Goal: Task Accomplishment & Management: Complete application form

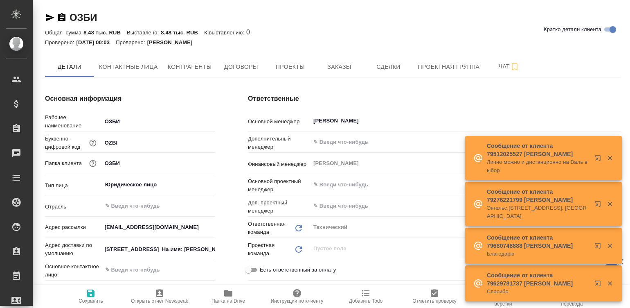
type textarea "x"
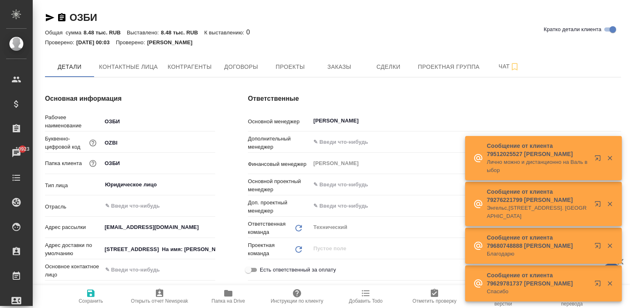
type textarea "x"
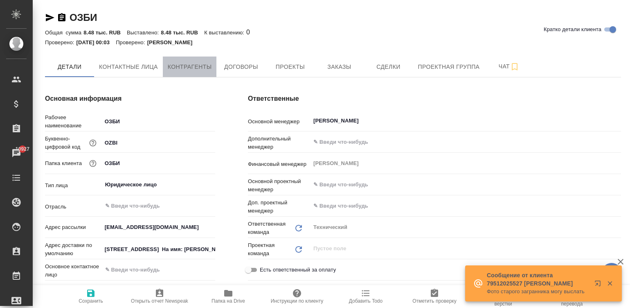
click at [190, 69] on span "Контрагенты" at bounding box center [190, 67] width 44 height 10
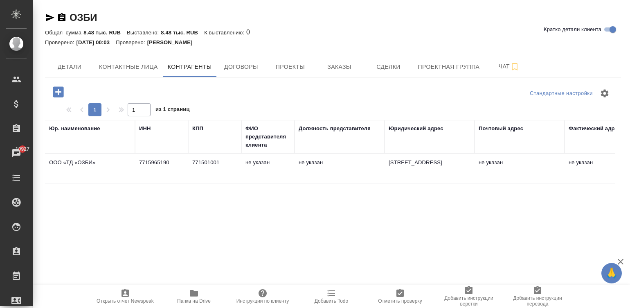
scroll to position [0, 498]
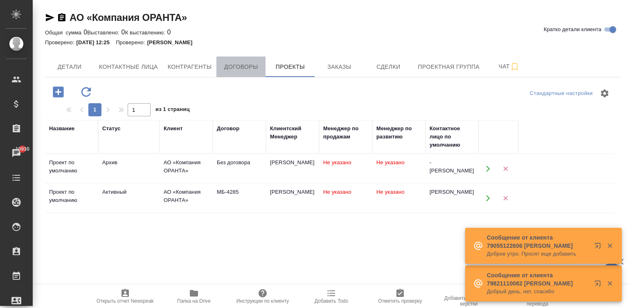
click at [262, 67] on button "Договоры" at bounding box center [241, 66] width 49 height 20
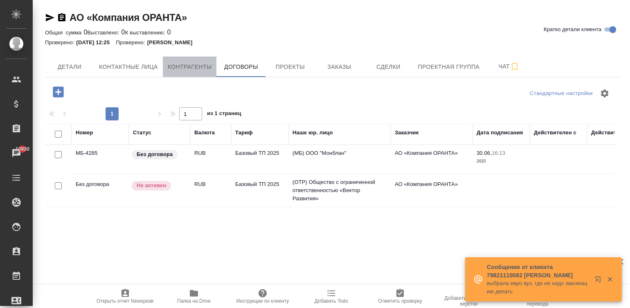
click at [183, 73] on button "Контрагенты" at bounding box center [190, 66] width 54 height 20
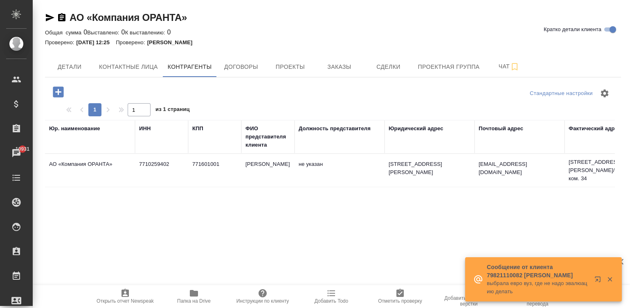
click at [286, 175] on td "Сафронов Сергей Павлович" at bounding box center [268, 170] width 53 height 29
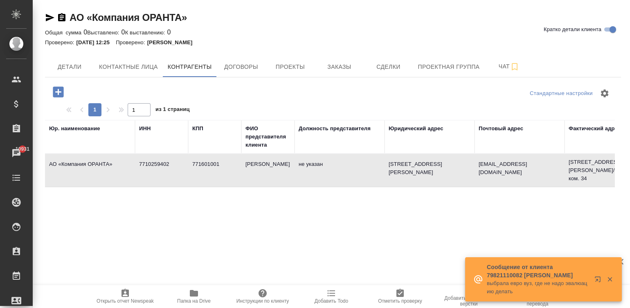
click at [286, 175] on td "Сафронов Сергей Павлович" at bounding box center [268, 170] width 53 height 29
type textarea "АО «Компания ОРАНТА»"
type input "7710259402"
type input "771601001"
type input "Сафронов Сергей Павлович"
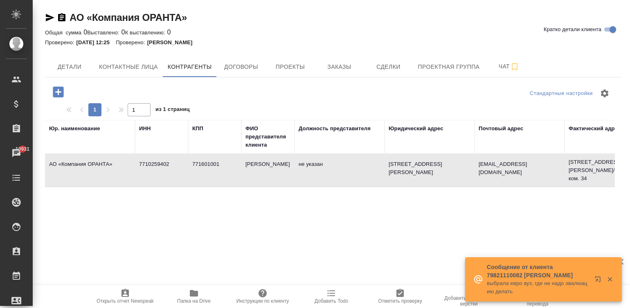
type textarea "129327, город Москва, ул. Ленская, дом 2/21, помещение III, комната 34, этаж 5"
type textarea "uvkulik@list.ru"
type textarea "129327, Г. Москва, вн. тер. г. муниципальный округ Бабушкинский, ул. Ленская, д…"
type input "Филиал «Центральный» Банка ВТБ (ПАО) в г. Москве"
type input "40702 810 6 0003 0002830"
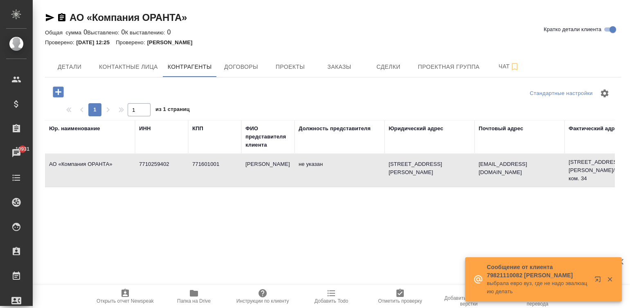
type input "044525411"
type input "30101810145250000411"
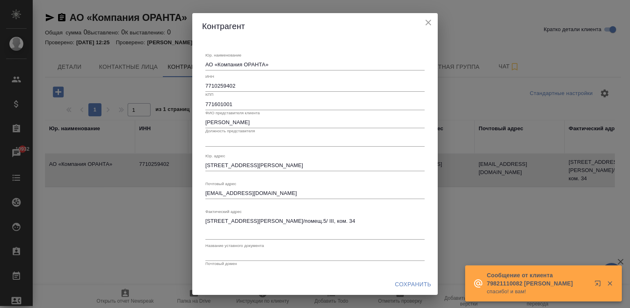
click at [291, 125] on input "Сафронов Сергей Павлович" at bounding box center [314, 122] width 219 height 11
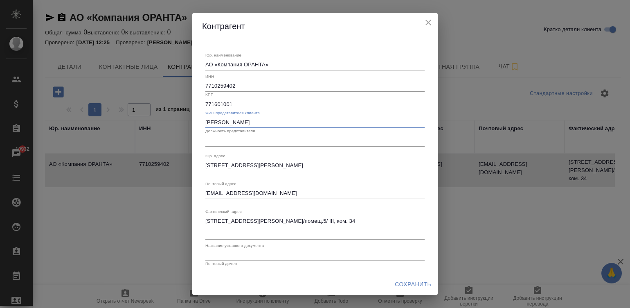
click at [276, 122] on input "Ефимов Александр" at bounding box center [314, 122] width 219 height 11
type input "Ефимов Александр Викторович"
click at [241, 138] on input "text" at bounding box center [314, 140] width 219 height 11
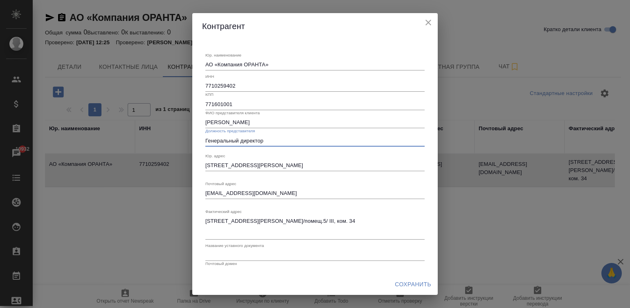
type input "Генеральный директор"
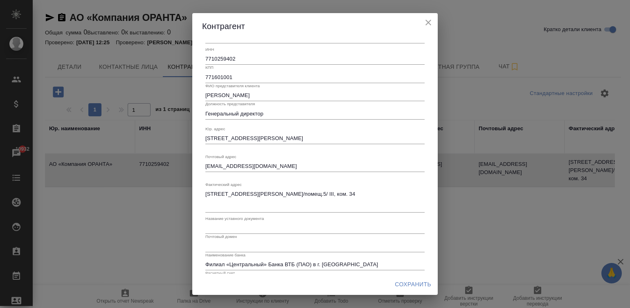
scroll to position [27, 0]
click at [272, 138] on textarea "129327, город Москва, ул. Ленская, дом 2/21, помещение III, комната 34, этаж 5" at bounding box center [314, 138] width 219 height 6
click at [248, 171] on div "uvkulik@list.ru x" at bounding box center [314, 165] width 219 height 11
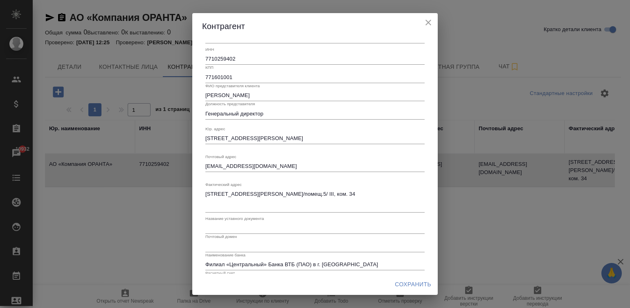
click at [248, 171] on div "uvkulik@list.ru x" at bounding box center [314, 165] width 219 height 11
click at [244, 167] on textarea "uvkulik@list.ru" at bounding box center [314, 166] width 219 height 6
paste textarea "129327, город Москва, ул. Ленская, дом 2/21, помещение III, комната 34, этаж 5"
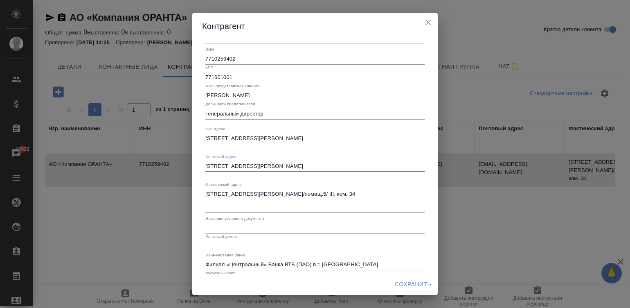
type textarea "129327, город Москва, ул. Ленская, дом 2/21, помещение III, комната 34, этаж 5"
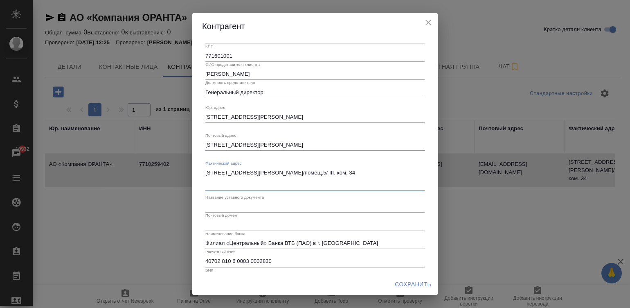
drag, startPoint x: 239, startPoint y: 185, endPoint x: 192, endPoint y: 168, distance: 49.7
click at [192, 168] on div "Контрагент Юр. наименование АО «Компания ОРАНТА» x ИНН 7710259402 КПП 771601001…" at bounding box center [315, 154] width 630 height 308
paste textarea "ород Москва, ул. Ленская, дом 2/21, помещение III, комната 34, этаж 5"
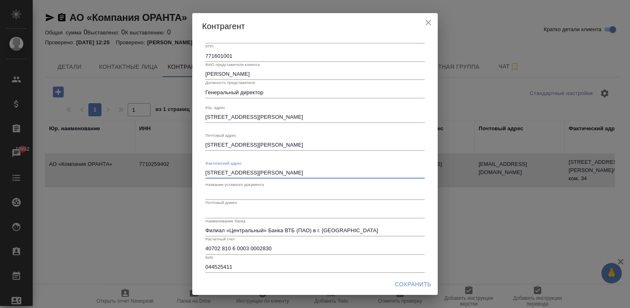
type textarea "129327, город Москва, ул. Ленская, дом 2/21, помещение III, комната 34, этаж 5"
click at [256, 193] on input "text" at bounding box center [314, 193] width 219 height 11
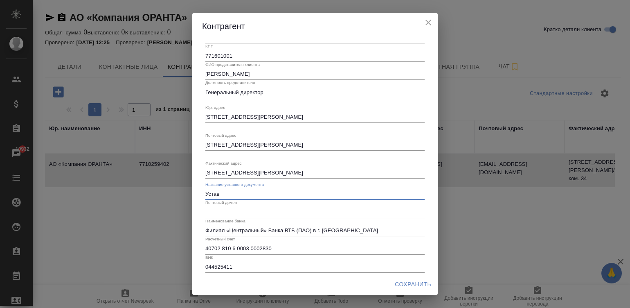
type input "Устав"
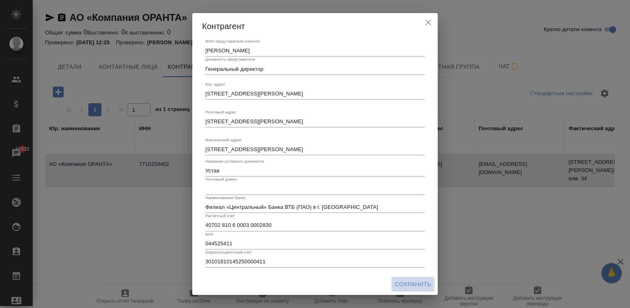
click at [415, 282] on span "Сохранить" at bounding box center [413, 284] width 36 height 10
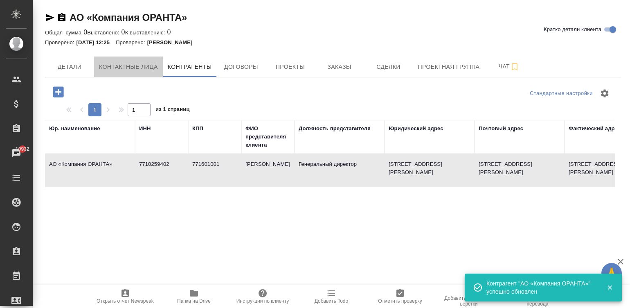
click at [125, 62] on span "Контактные лица" at bounding box center [128, 67] width 59 height 10
select select "RU"
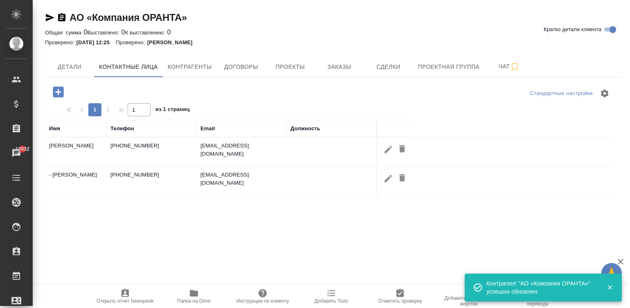
click at [245, 150] on td "uvkulik@list.ru" at bounding box center [241, 152] width 90 height 29
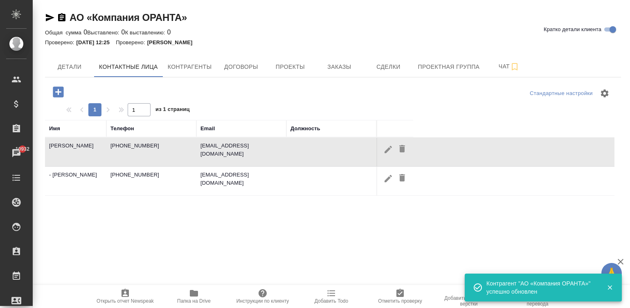
click at [245, 150] on td "uvkulik@list.ru" at bounding box center [241, 152] width 90 height 29
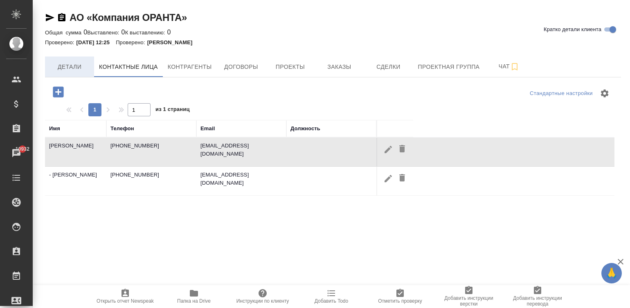
click at [62, 67] on span "Детали" at bounding box center [69, 67] width 39 height 10
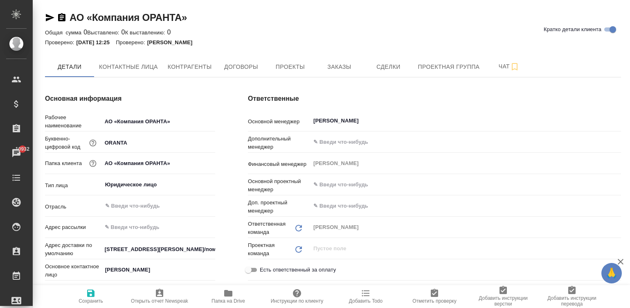
type textarea "x"
click at [169, 251] on input "129327, Г. Москва, вн. тер. г. муниципальный округ Бабушкинский, ул. Ленская, д…" at bounding box center [158, 249] width 113 height 12
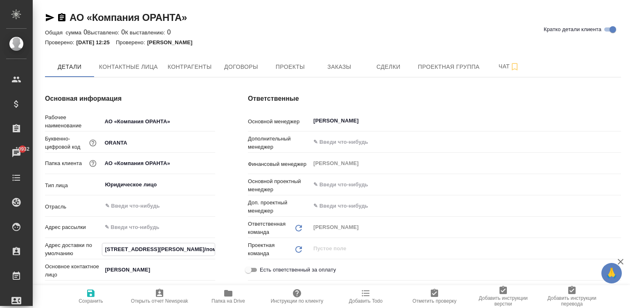
click at [169, 251] on input "129327, Г. Москва, вн. тер. г. муниципальный округ Бабушкинский, ул. Ленская, д…" at bounding box center [158, 249] width 113 height 12
click at [199, 90] on div "Основная информация Рабочее наименование АО «Компания ОРАНТА» Буквенно-цифровой…" at bounding box center [130, 245] width 203 height 336
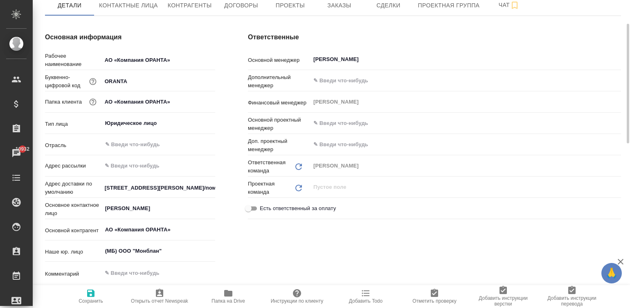
scroll to position [74, 0]
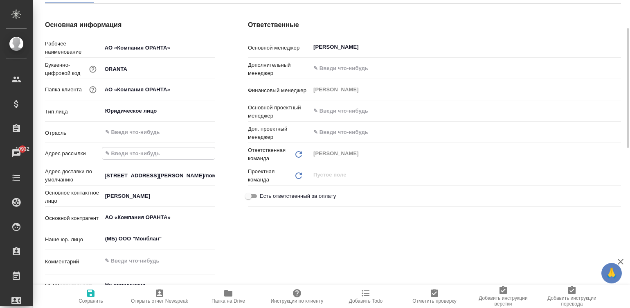
click at [121, 154] on input "text" at bounding box center [158, 153] width 113 height 12
paste input "babushkinskaya@awatera.com"
type input "babushkinskaya@awatera.com"
type textarea "x"
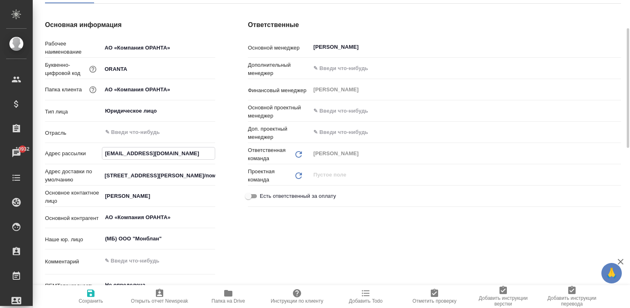
type textarea "x"
type input "babushkinskaya@awatera.com"
click at [91, 290] on icon "button" at bounding box center [91, 293] width 10 height 10
type textarea "x"
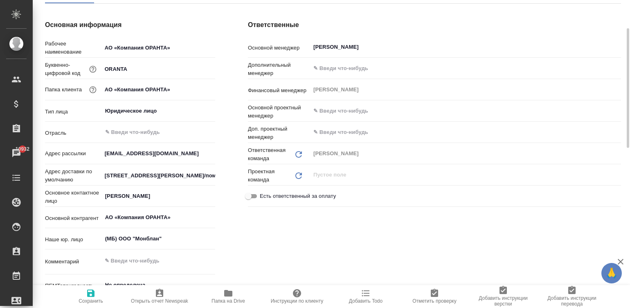
type textarea "x"
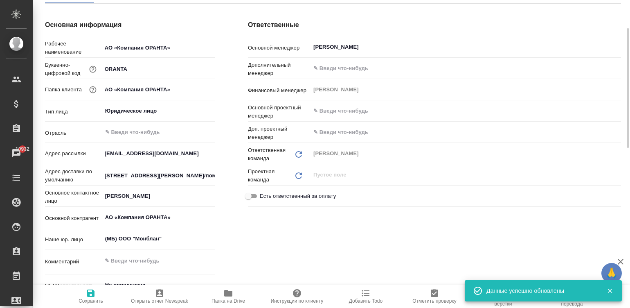
type textarea "x"
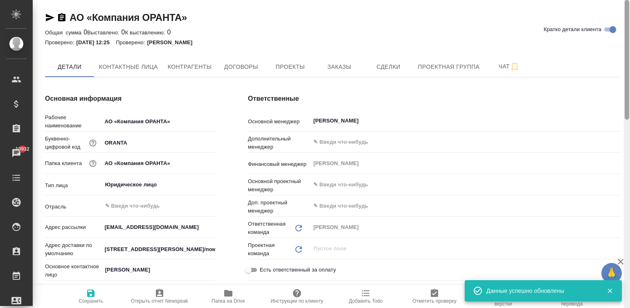
click at [626, 17] on div at bounding box center [627, 154] width 6 height 308
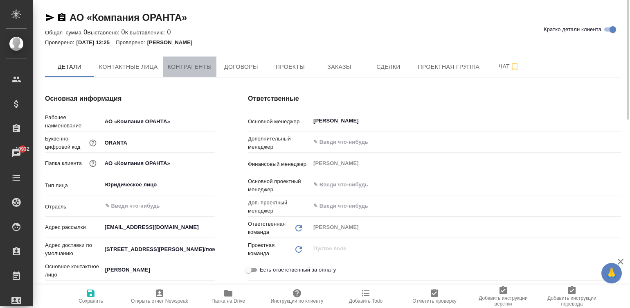
click at [203, 67] on span "Контрагенты" at bounding box center [190, 67] width 44 height 10
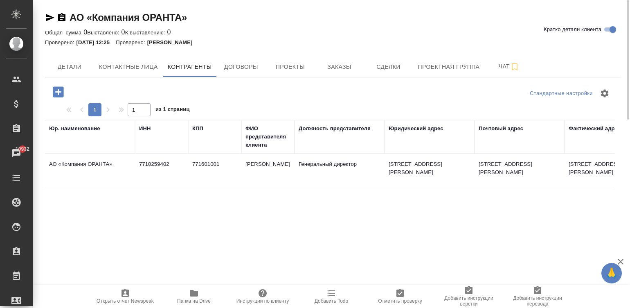
click at [240, 164] on td "771601001" at bounding box center [214, 170] width 53 height 29
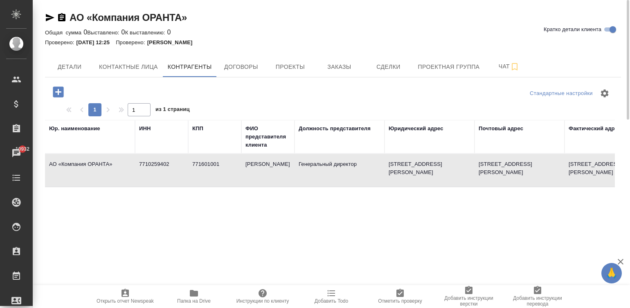
click at [240, 164] on td "771601001" at bounding box center [214, 170] width 53 height 29
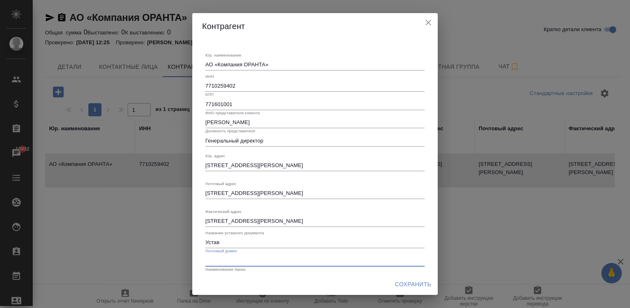
click at [239, 264] on input "text" at bounding box center [314, 260] width 219 height 11
type input "@list.ru"
click at [418, 287] on span "Сохранить" at bounding box center [413, 284] width 36 height 10
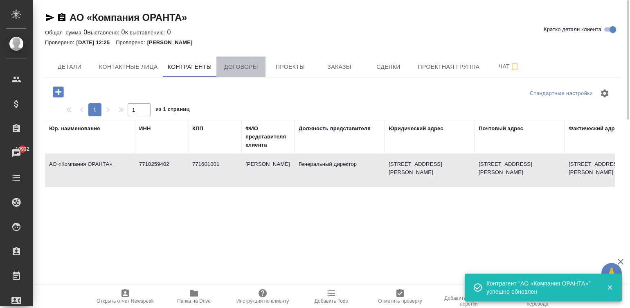
click at [239, 64] on span "Договоры" at bounding box center [240, 67] width 39 height 10
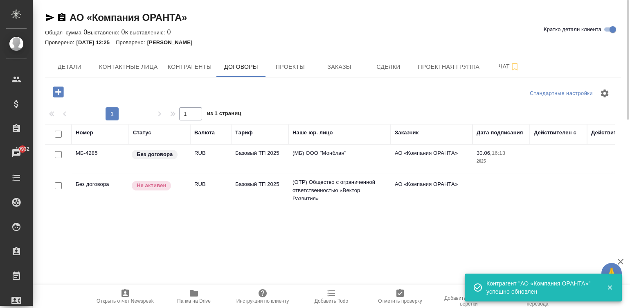
click at [268, 156] on td "Базовый ТП 2025" at bounding box center [259, 159] width 57 height 29
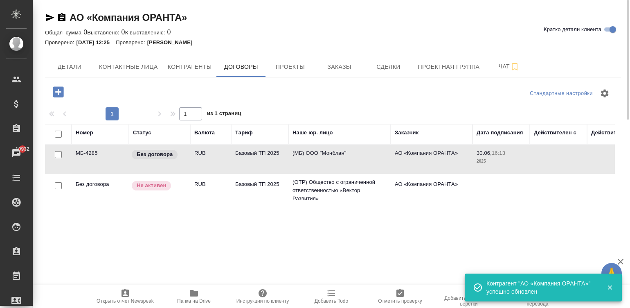
click at [268, 156] on td "Базовый ТП 2025" at bounding box center [259, 159] width 57 height 29
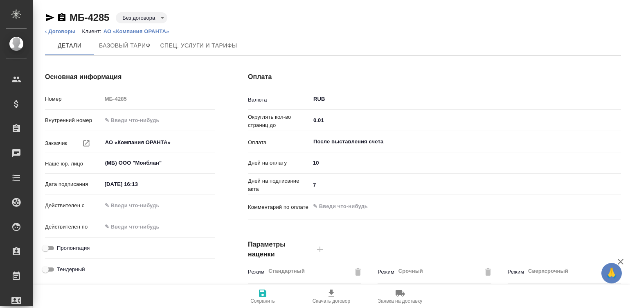
type input "Базовый ТП 2025"
click at [158, 183] on input "30.06.2025 16:13" at bounding box center [138, 184] width 72 height 12
click at [142, 204] on input "text" at bounding box center [138, 205] width 72 height 12
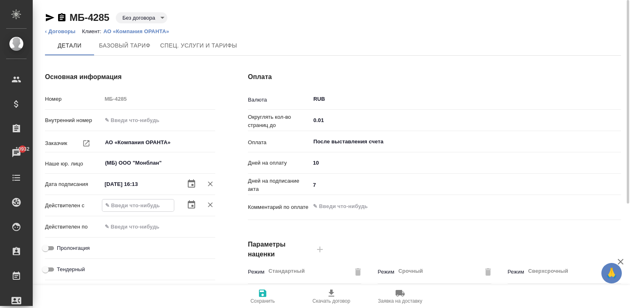
click at [142, 204] on input "text" at bounding box center [138, 205] width 72 height 12
paste input "30.06.2025 16:13"
type input "30.06.2025 16:13"
click at [45, 244] on input "Пролонгация" at bounding box center [45, 248] width 29 height 10
checkbox input "true"
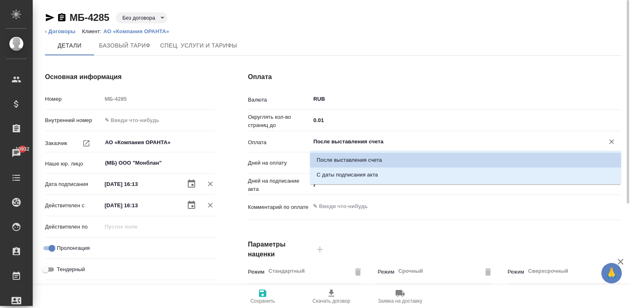
click at [360, 138] on input "После выставления счета" at bounding box center [452, 142] width 279 height 10
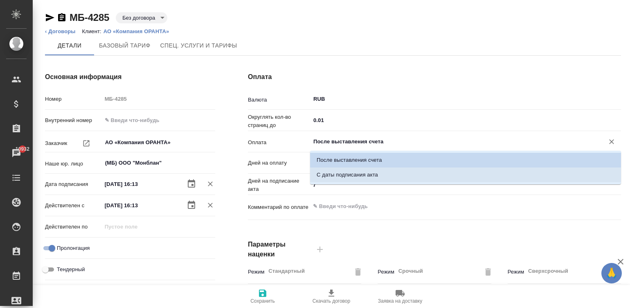
click at [373, 174] on p "С даты подписания акта" at bounding box center [347, 175] width 61 height 8
type input "С даты подписания акта"
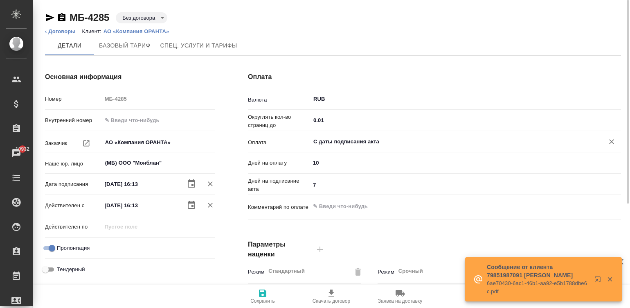
click at [336, 181] on input "7" at bounding box center [465, 185] width 311 height 12
click at [336, 181] on input "7" at bounding box center [466, 185] width 310 height 12
type input "5"
click at [260, 298] on span "Сохранить" at bounding box center [263, 301] width 25 height 6
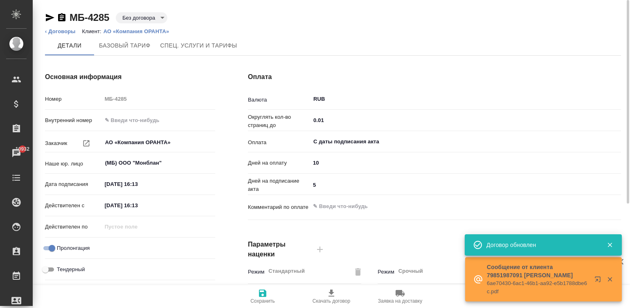
type input "Базовый ТП 2025"
click at [334, 301] on span "Скачать договор" at bounding box center [332, 301] width 38 height 6
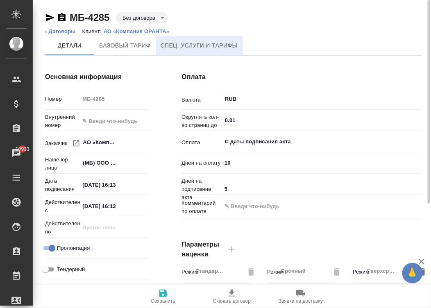
type textarea "x"
click at [151, 19] on body "🙏 .cls-1 fill:#fff; AWATERA Малинина Мария m.malinina Клиенты Спецификации Зака…" at bounding box center [215, 154] width 431 height 308
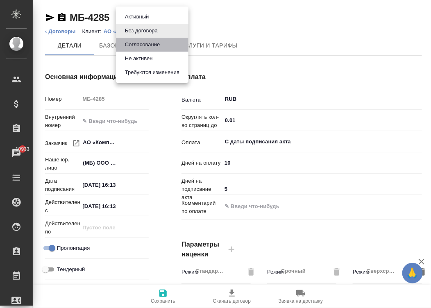
click at [161, 43] on button "Согласование" at bounding box center [142, 44] width 40 height 9
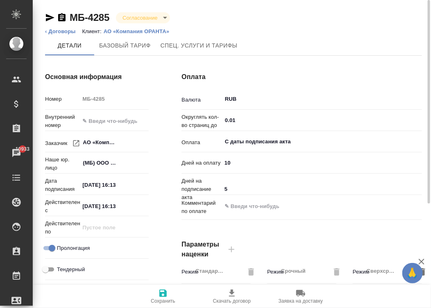
type input "Базовый ТП 2025"
click at [167, 297] on icon "button" at bounding box center [163, 293] width 10 height 10
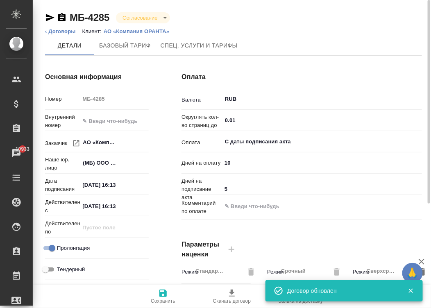
type input "Базовый ТП 2025"
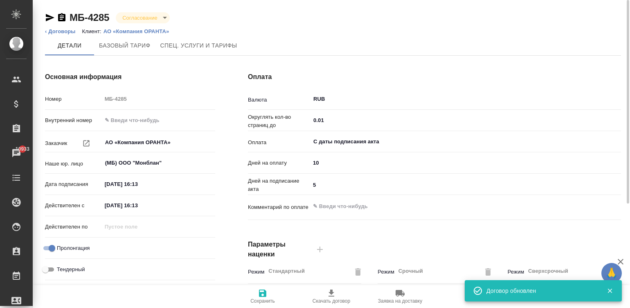
type textarea "x"
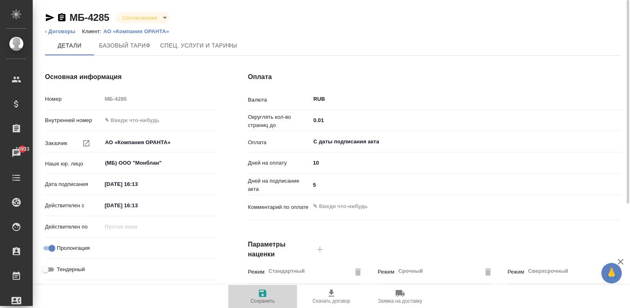
click at [262, 295] on icon "button" at bounding box center [263, 293] width 10 height 10
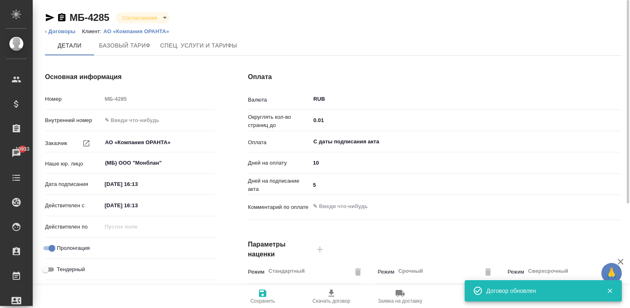
type input "Базовый ТП 2025"
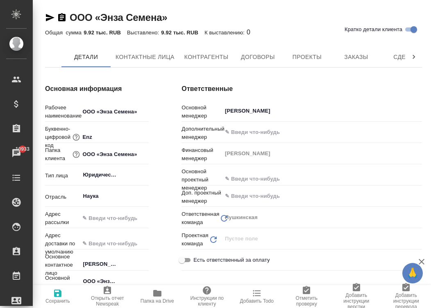
type textarea "x"
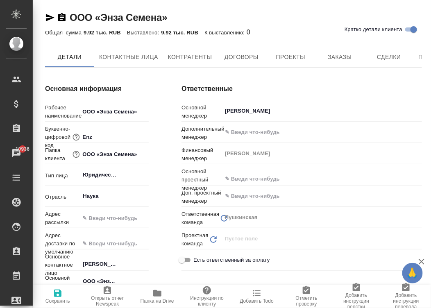
type textarea "x"
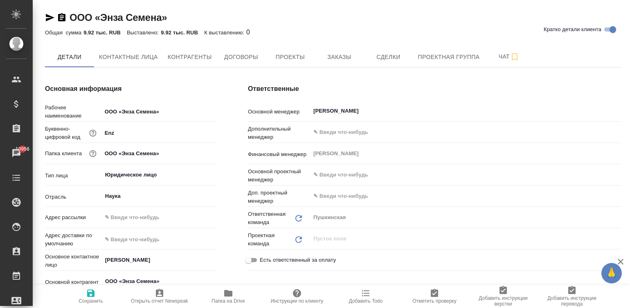
type textarea "x"
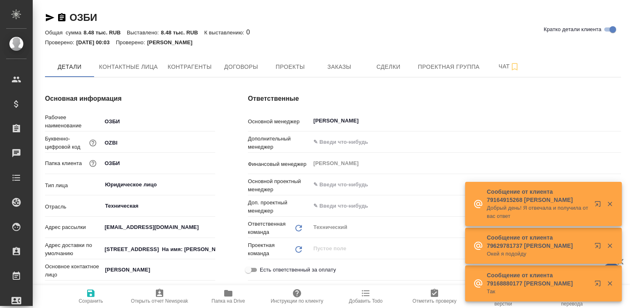
type textarea "x"
click at [237, 166] on div "Ответственные Основной менеджер [PERSON_NAME] Дополнительный менеджер ​ Финансо…" at bounding box center [435, 286] width 406 height 418
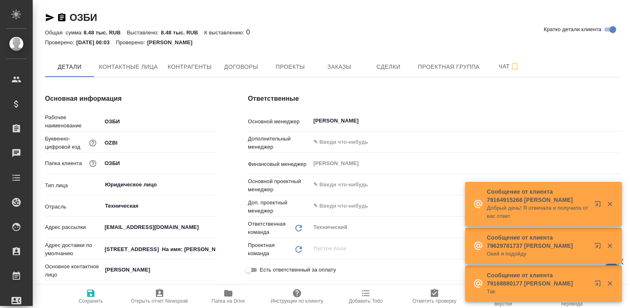
type textarea "x"
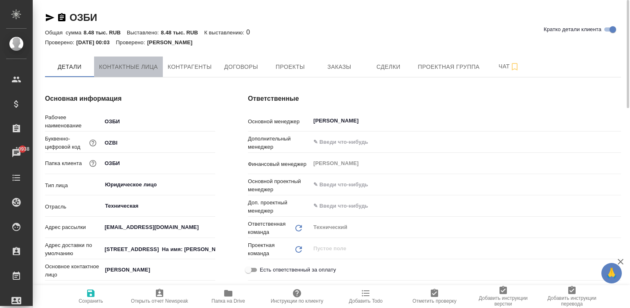
click at [121, 62] on span "Контактные лица" at bounding box center [128, 67] width 59 height 10
select select "RU"
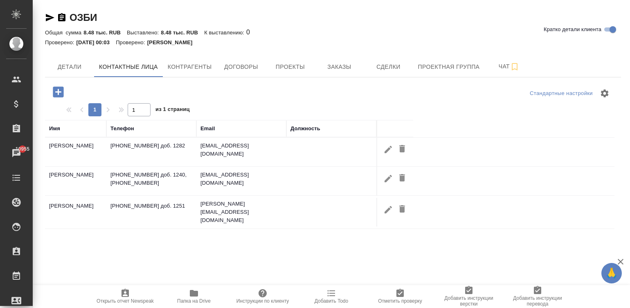
select select "RU"
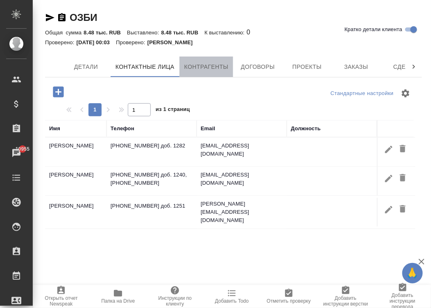
click at [197, 64] on span "Контрагенты" at bounding box center [206, 67] width 44 height 10
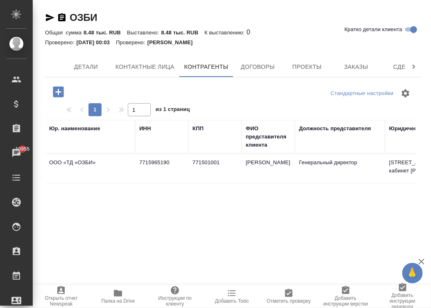
scroll to position [0, 323]
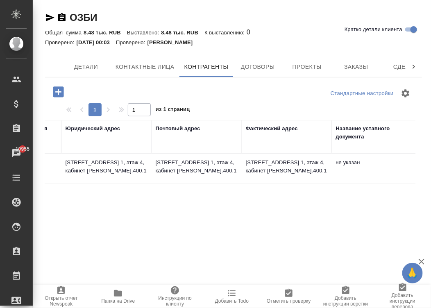
click at [334, 177] on td "не указан" at bounding box center [377, 168] width 90 height 29
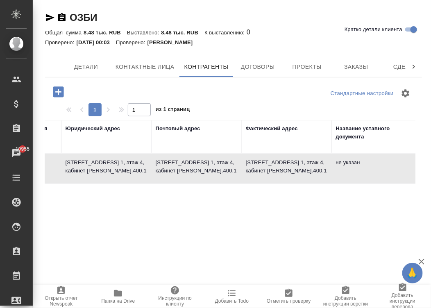
click at [334, 177] on td "не указан" at bounding box center [377, 168] width 90 height 29
type textarea "ООО «ТД «ОЗБИ»"
type input "7715965190"
type input "771501001"
type input "[PERSON_NAME]"
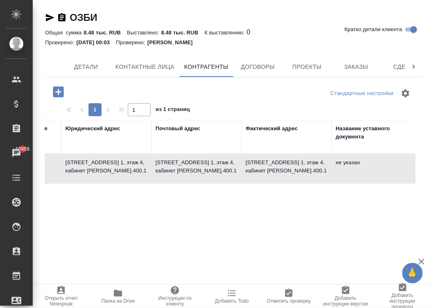
type input "Генеральный директор"
type textarea "[STREET_ADDRESS] 1, этаж 4, кабинет [PERSON_NAME].400.1"
type input "ПАО «Сбербанк России», г. [GEOGRAPHIC_DATA]"
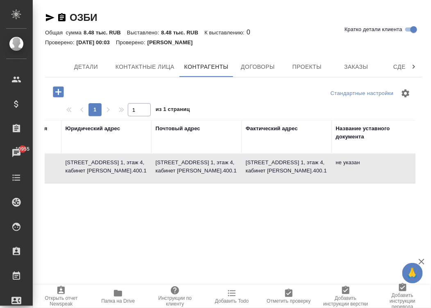
type input "40702810238050018455"
type input "044525225"
type input "30101810400000000225"
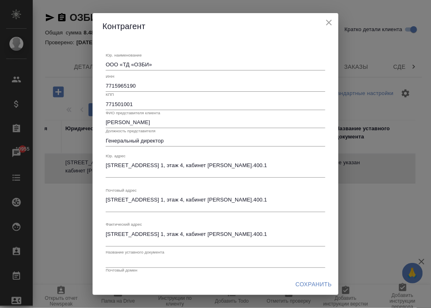
click at [198, 120] on input "[PERSON_NAME]" at bounding box center [215, 122] width 219 height 11
type input "З"
click at [167, 138] on input "Генеральный директор" at bounding box center [215, 140] width 219 height 11
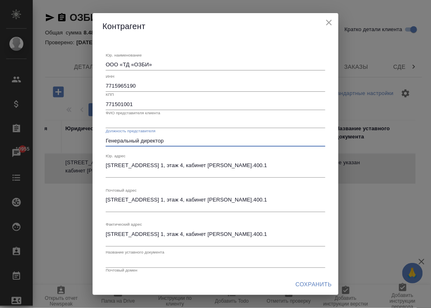
click at [167, 138] on input "Генеральный директор" at bounding box center [215, 140] width 219 height 11
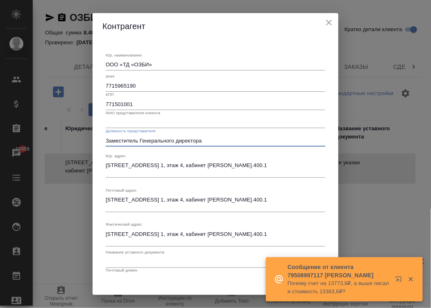
type input "Заместитель Генерального директора"
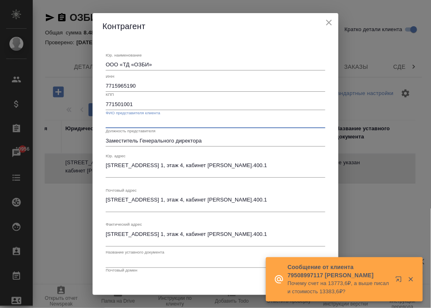
click at [151, 117] on input "text" at bounding box center [215, 122] width 219 height 11
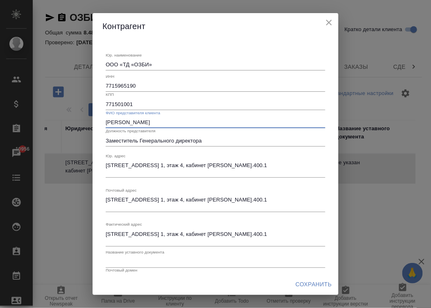
type input "[PERSON_NAME]"
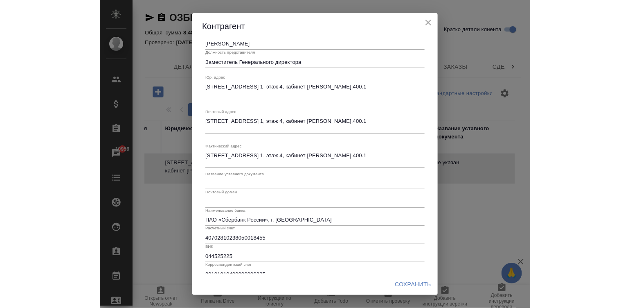
scroll to position [91, 0]
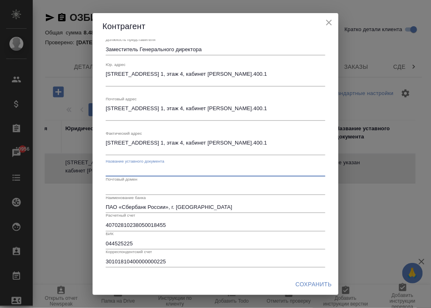
click at [209, 168] on input "text" at bounding box center [215, 170] width 219 height 11
type input "Доверенность № 17 от [DATE]"
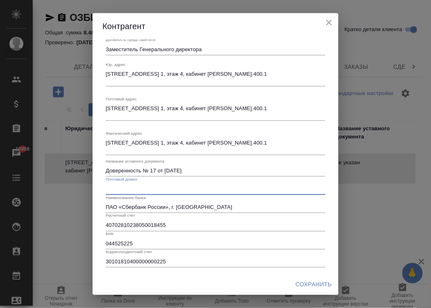
click at [182, 187] on input "text" at bounding box center [215, 188] width 219 height 11
type input "[DOMAIN_NAME]"
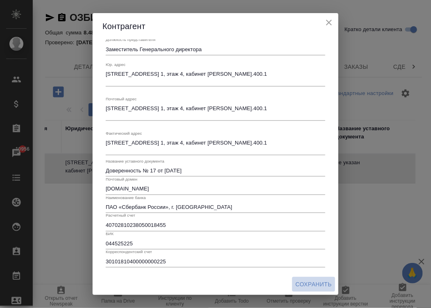
click at [303, 285] on span "Сохранить" at bounding box center [313, 284] width 36 height 10
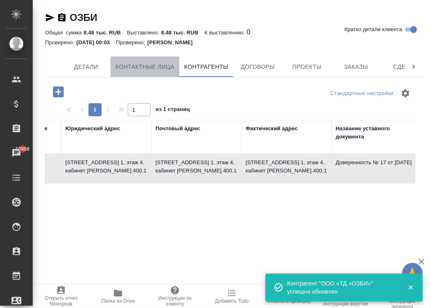
click at [163, 64] on span "Контактные лица" at bounding box center [144, 67] width 59 height 10
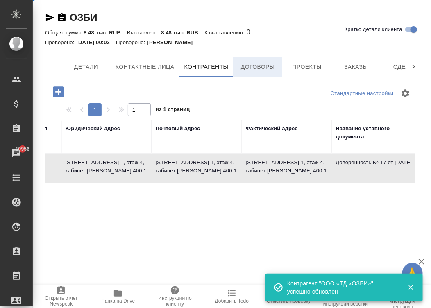
select select "RU"
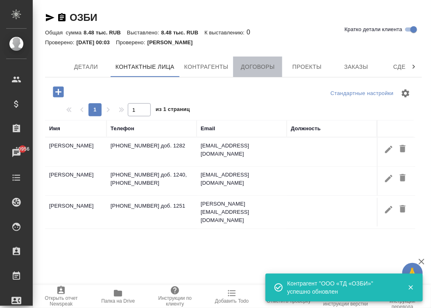
click at [250, 67] on span "Договоры" at bounding box center [257, 67] width 39 height 10
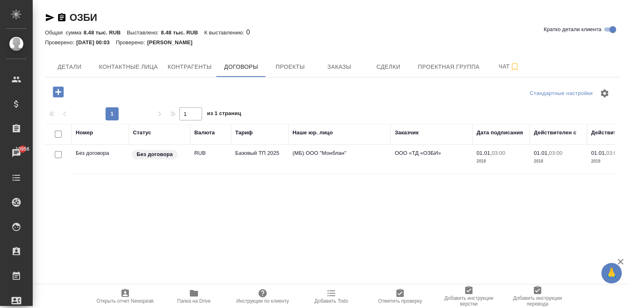
click at [285, 158] on td "Базовый ТП 2025" at bounding box center [259, 159] width 57 height 29
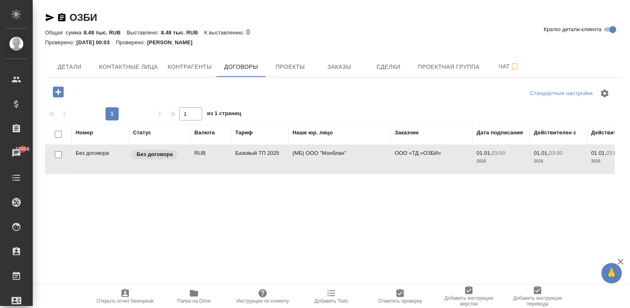
click at [285, 158] on td "Базовый ТП 2025" at bounding box center [259, 159] width 57 height 29
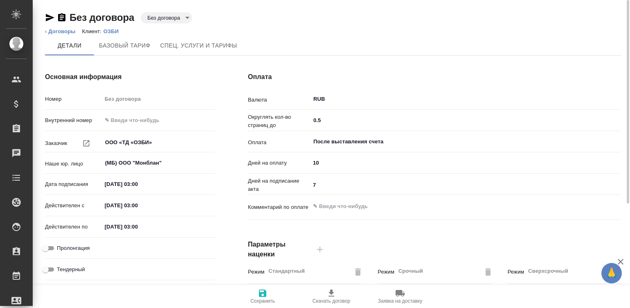
type input "Базовый ТП 2025"
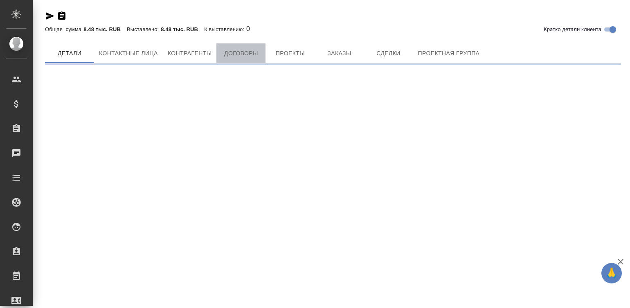
click at [242, 53] on button "Договоры" at bounding box center [241, 53] width 49 height 20
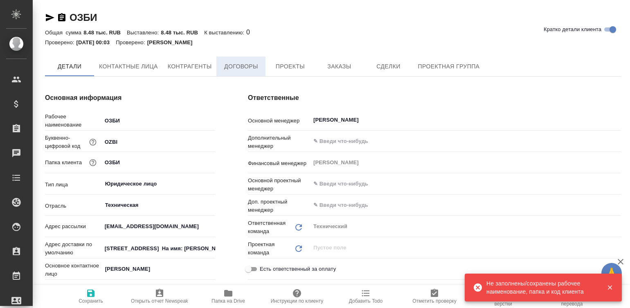
type textarea "x"
click at [236, 68] on span "Договоры" at bounding box center [240, 67] width 39 height 10
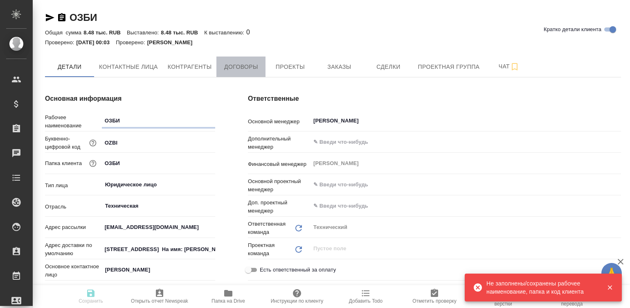
type textarea "x"
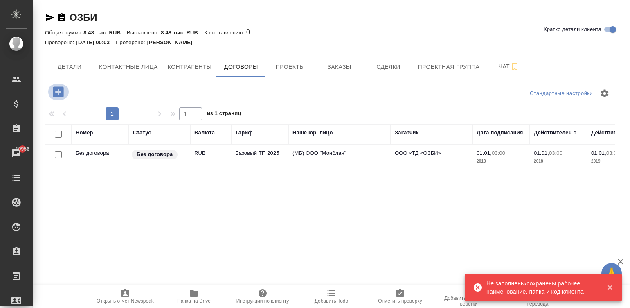
click at [55, 88] on icon "button" at bounding box center [58, 91] width 11 height 11
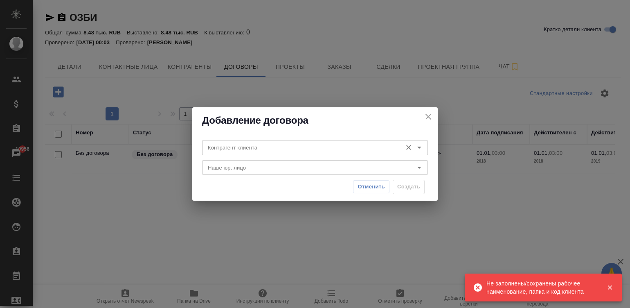
click at [221, 141] on div "Контрагент клиента" at bounding box center [315, 147] width 226 height 15
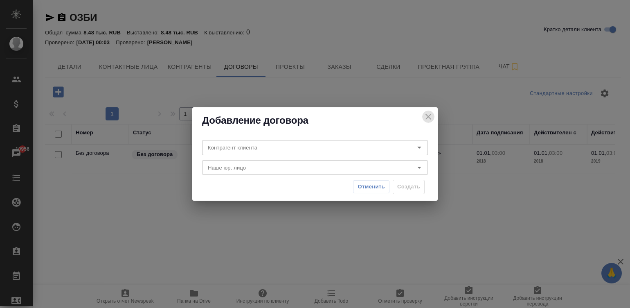
click at [428, 115] on icon "close" at bounding box center [429, 117] width 10 height 10
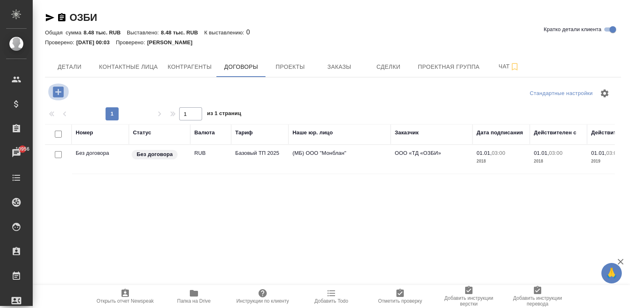
click at [58, 88] on icon "button" at bounding box center [58, 91] width 11 height 11
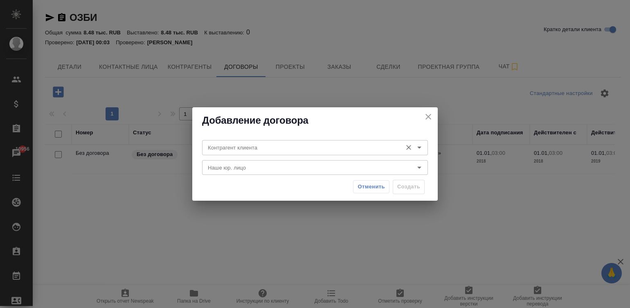
click at [260, 145] on input "Контрагент клиента" at bounding box center [302, 147] width 194 height 10
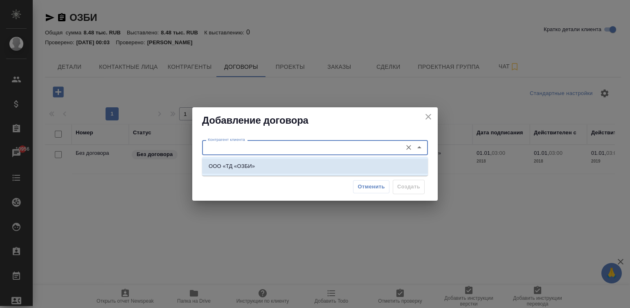
click at [270, 168] on li "ООО «ТД «ОЗБИ»" at bounding box center [315, 166] width 226 height 15
type input "ООО «ТД «ОЗБИ»"
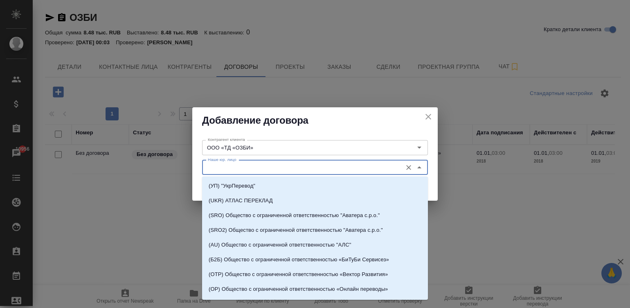
click at [270, 168] on input "Наше юр. лицо" at bounding box center [302, 168] width 194 height 10
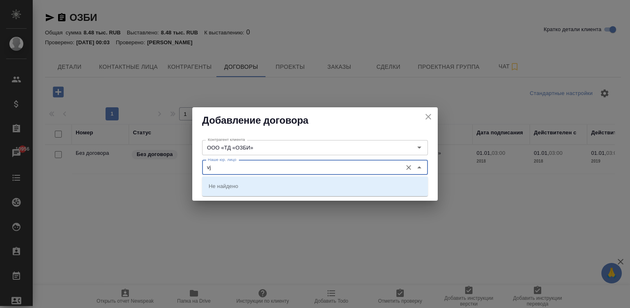
type input "v"
click at [282, 185] on li "(МБ) ООО "Монблан"" at bounding box center [315, 185] width 226 height 15
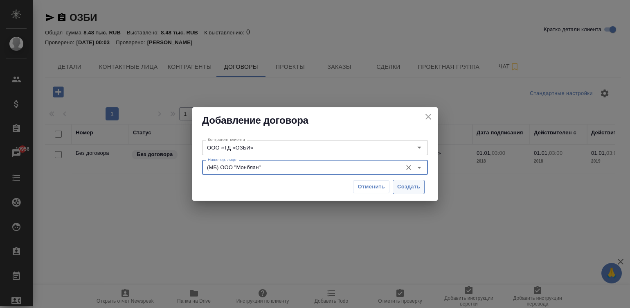
type input "(МБ) ООО "Монблан""
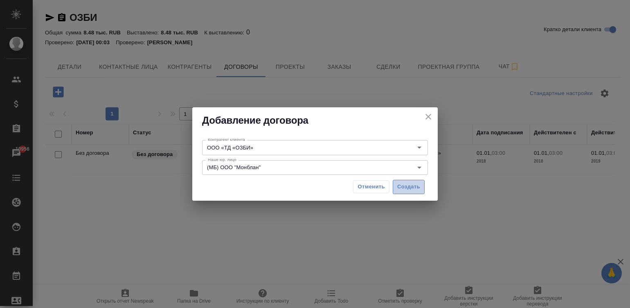
click at [410, 184] on span "Создать" at bounding box center [408, 186] width 23 height 9
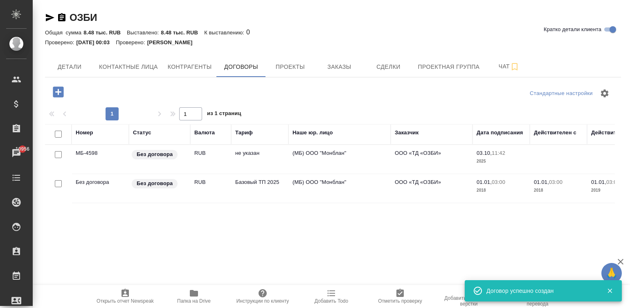
click at [244, 183] on td "Базовый ТП 2025" at bounding box center [259, 188] width 57 height 29
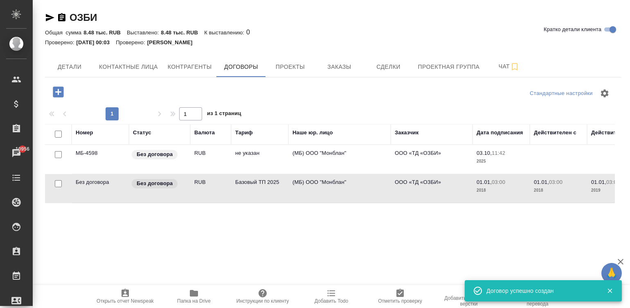
click at [244, 183] on td "Базовый ТП 2025" at bounding box center [259, 188] width 57 height 29
click at [297, 156] on td "(МБ) ООО "Монблан"" at bounding box center [340, 159] width 102 height 29
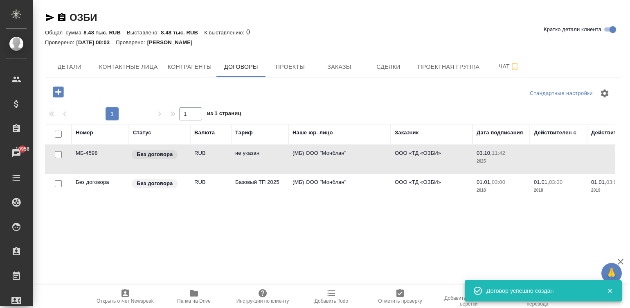
click at [297, 156] on td "(МБ) ООО "Монблан"" at bounding box center [340, 159] width 102 height 29
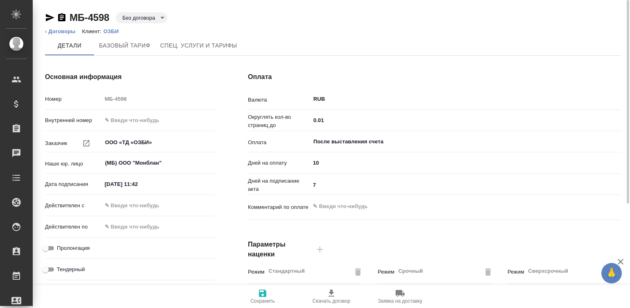
click at [228, 162] on div "Основная информация Номер МБ-4598 Внутренний номер Заказчик ООО «ТД «ОЗБИ» ​ На…" at bounding box center [130, 212] width 203 height 312
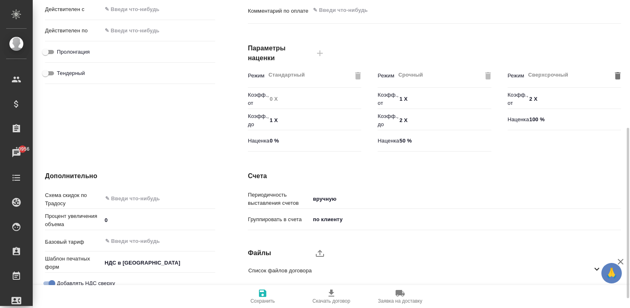
scroll to position [208, 0]
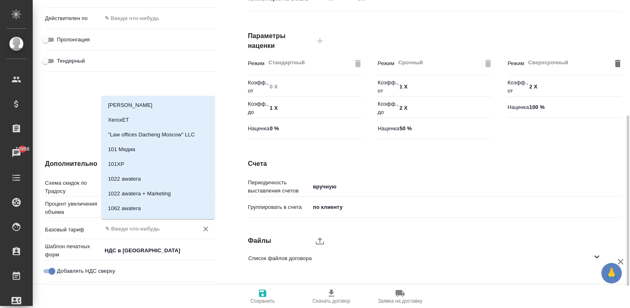
click at [152, 225] on input "text" at bounding box center [144, 229] width 81 height 10
type textarea "x"
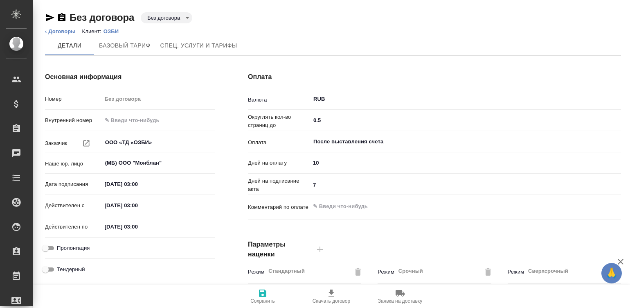
type input "Базовый ТП 2025"
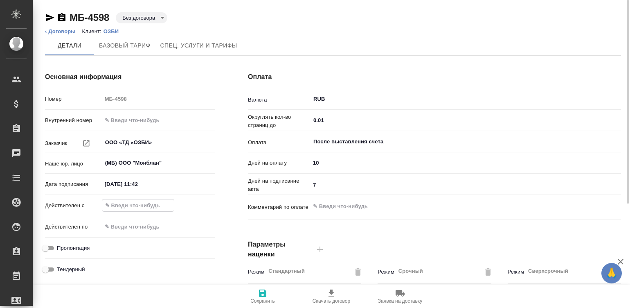
click at [131, 201] on input "text" at bounding box center [138, 205] width 72 height 12
type input "0_.__.____ __:__"
type textarea "x"
type input "03.__.____ __:__"
type textarea "x"
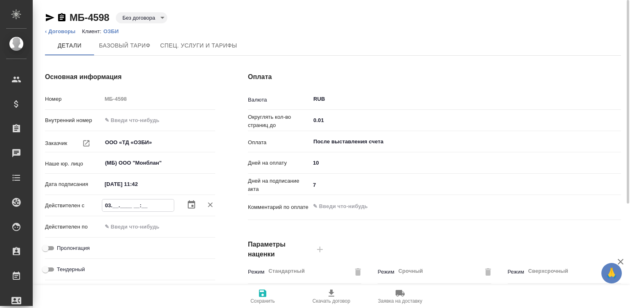
type input "03.1_.____ __:__"
type textarea "x"
type input "03.10.____ __:__"
type textarea "x"
type input "03.10.2___ __:__"
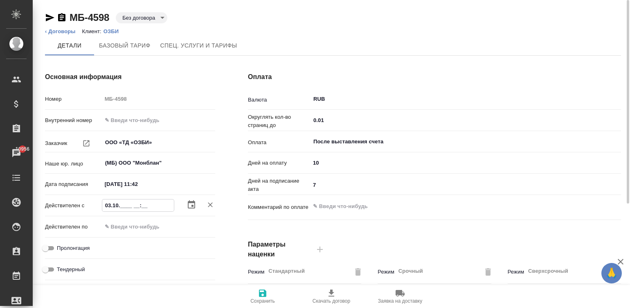
type textarea "x"
type input "03.10.20__ __:__"
type textarea "x"
type input "03.10.202_ __:__"
type textarea "x"
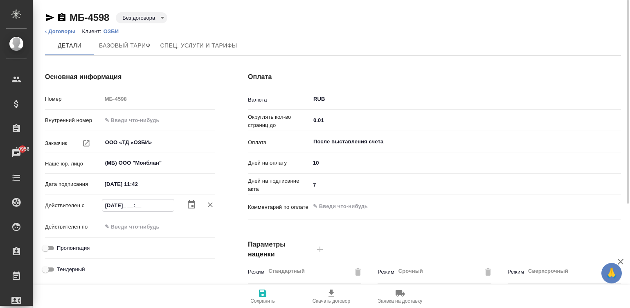
type input "03.10.2025 __:__"
type textarea "x"
type input "03.10.2025 1_:__"
type textarea "x"
type input "03.10.2025 11:__"
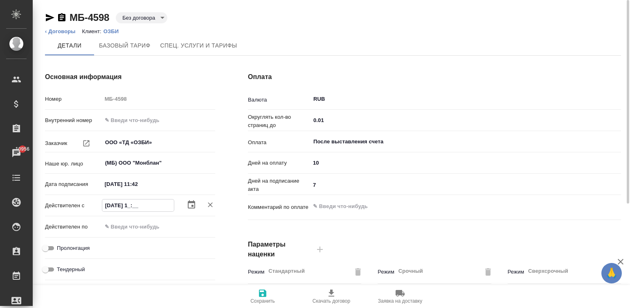
type textarea "x"
type input "03.10.2025 11:4_"
type textarea "x"
type input "03.10.2025 11:42"
type textarea "x"
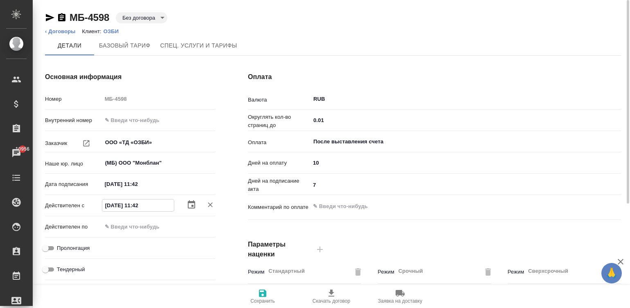
type input "03.10.2025 11:42"
click at [48, 247] on input "Пролонгация" at bounding box center [45, 248] width 29 height 10
checkbox input "true"
type textarea "x"
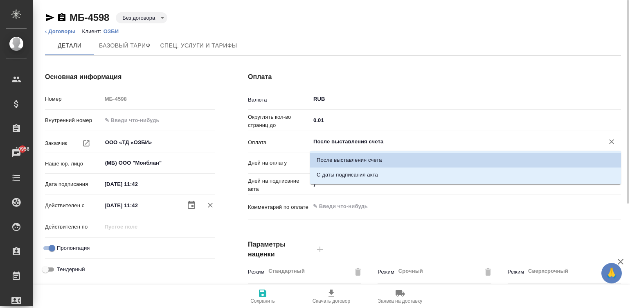
click at [355, 140] on input "После выставления счета" at bounding box center [452, 142] width 279 height 10
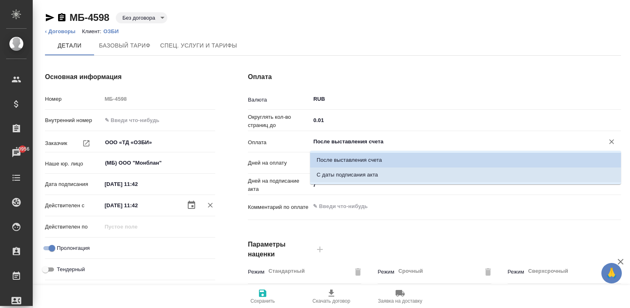
click at [384, 174] on li "С даты подписания акта" at bounding box center [465, 174] width 311 height 15
type input "С даты подписания акта"
type textarea "x"
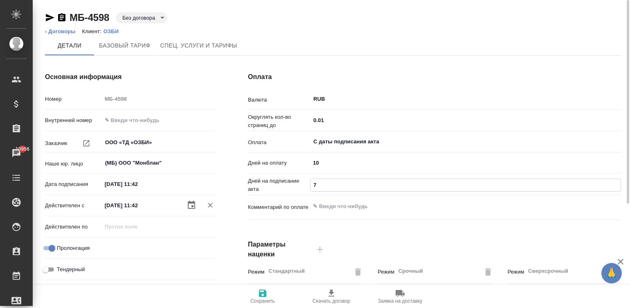
click at [339, 184] on input "7" at bounding box center [466, 185] width 310 height 12
type input "5"
type textarea "x"
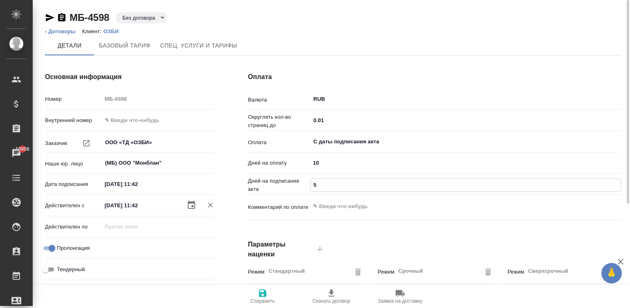
type input "5"
click at [230, 203] on div "Основная информация Номер МБ-4598 Внутренний номер Заказчик ООО «ТД «ОЗБИ» ​ На…" at bounding box center [130, 212] width 203 height 312
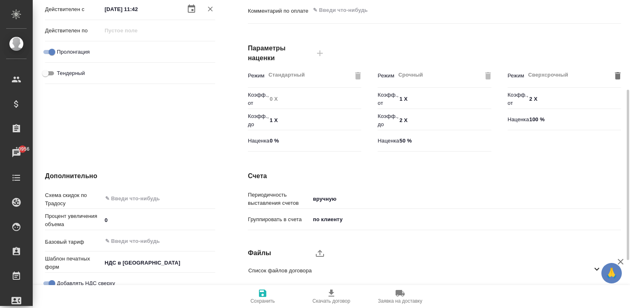
scroll to position [246, 0]
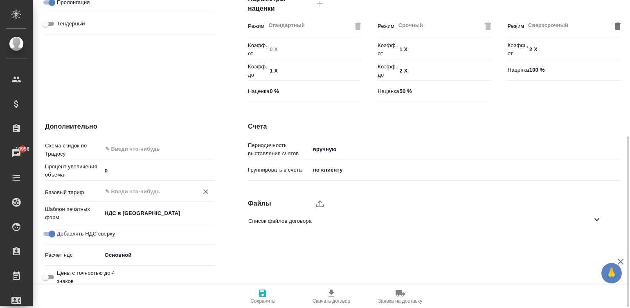
click at [137, 186] on div "​" at bounding box center [158, 191] width 113 height 15
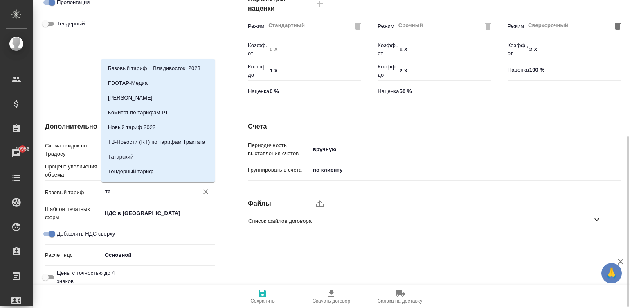
type input "т"
type textarea "x"
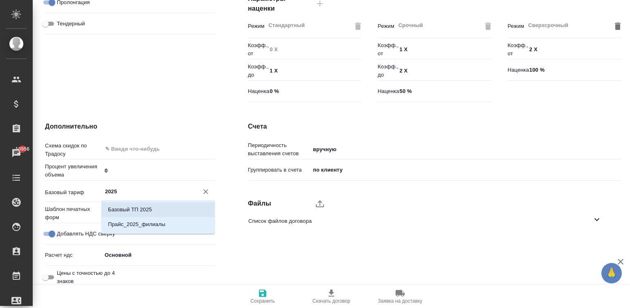
click at [165, 206] on li "Базовый ТП 2025" at bounding box center [158, 209] width 113 height 15
type input "Базовый ТП 2025"
type textarea "x"
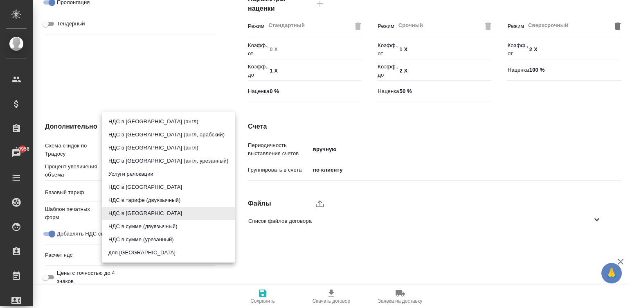
click at [165, 206] on body "🙏 .cls-1 fill:#fff; AWATERA Малинина Мария m.malinina Клиенты Спецификации Зака…" at bounding box center [315, 154] width 630 height 308
click at [144, 97] on div at bounding box center [315, 154] width 630 height 308
click at [160, 215] on body "🙏 .cls-1 fill:#fff; AWATERA Малинина Мария m.malinina Клиенты Спецификации Зака…" at bounding box center [315, 154] width 630 height 308
click at [220, 71] on div at bounding box center [315, 154] width 630 height 308
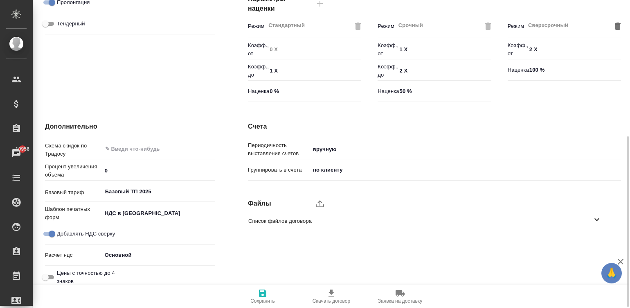
click at [260, 301] on span "Сохранить" at bounding box center [263, 301] width 25 height 6
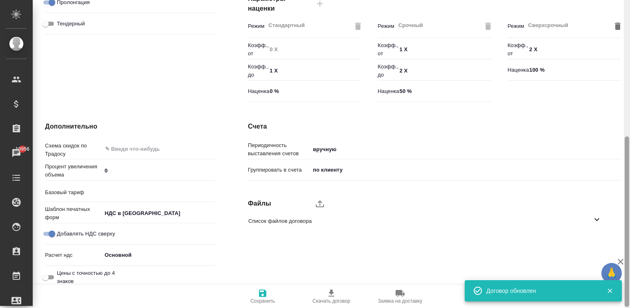
type input "Базовый ТП 2025"
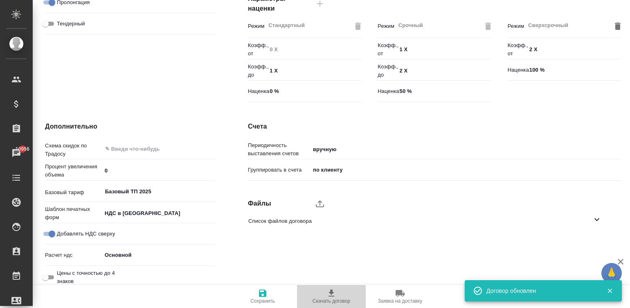
click at [334, 300] on span "Скачать договор" at bounding box center [332, 301] width 38 height 6
